Goal: Find specific page/section

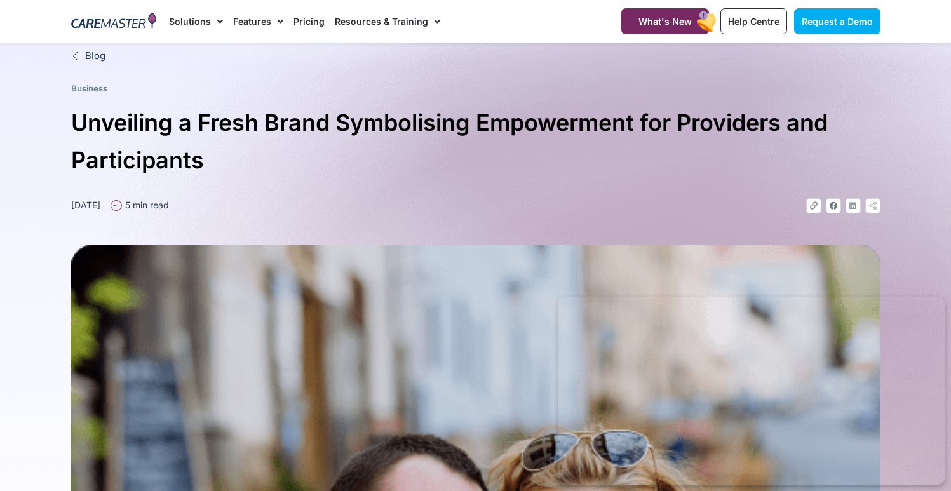
click at [88, 52] on span "Blog" at bounding box center [94, 56] width 24 height 15
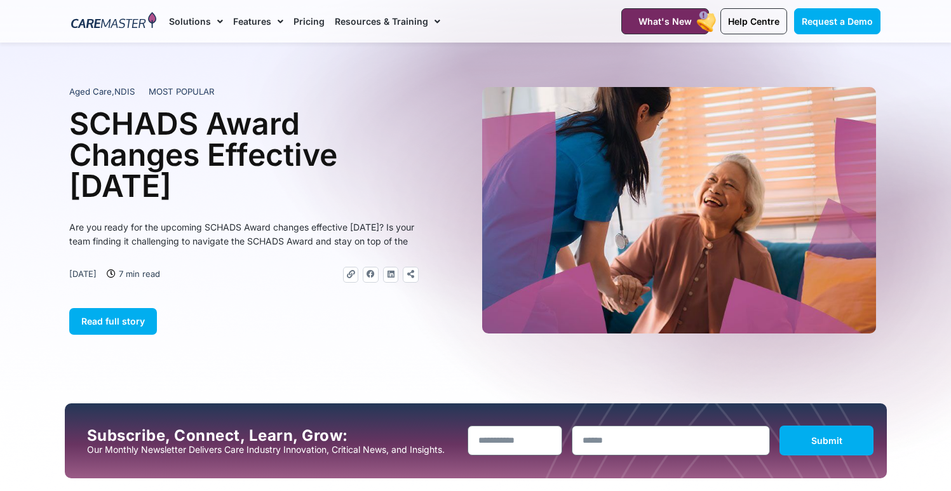
click at [122, 24] on img at bounding box center [114, 21] width 86 height 19
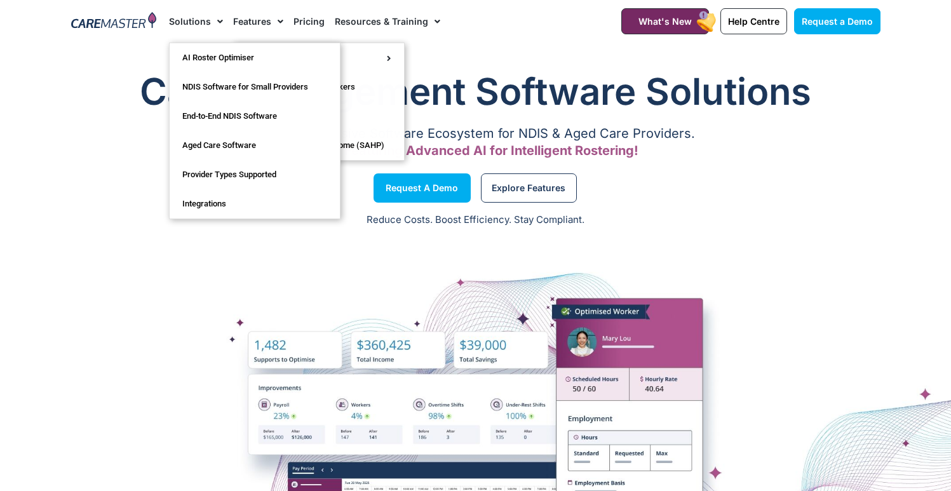
click at [203, 22] on link "Solutions" at bounding box center [196, 21] width 54 height 43
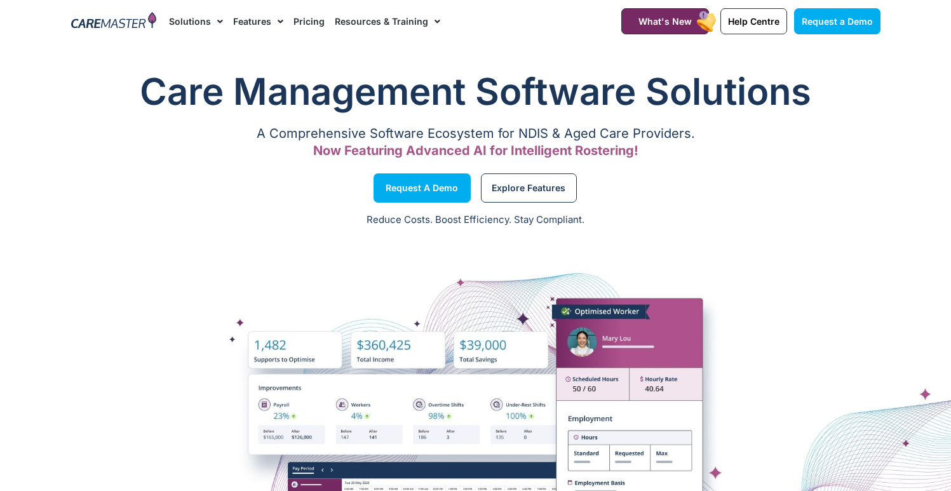
click at [197, 23] on link "Solutions" at bounding box center [196, 21] width 54 height 43
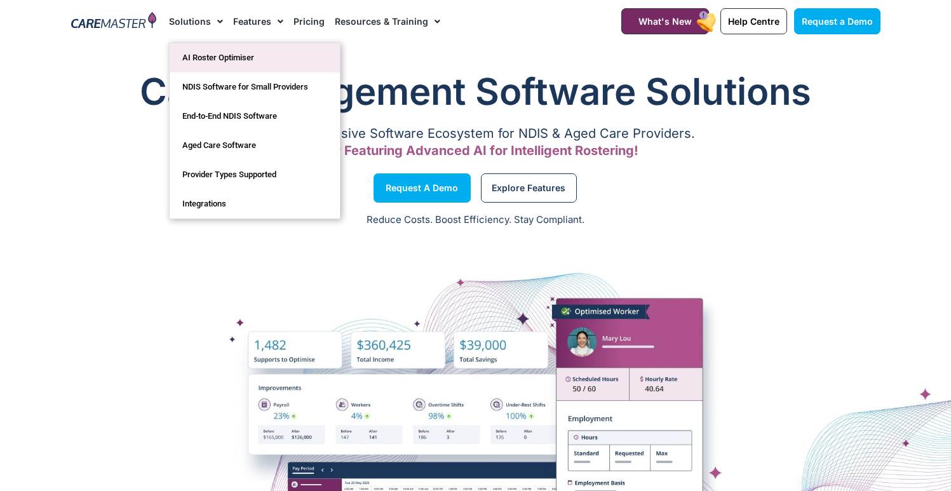
click at [195, 60] on link "AI Roster Optimiser" at bounding box center [255, 57] width 170 height 29
